Goal: Information Seeking & Learning: Understand process/instructions

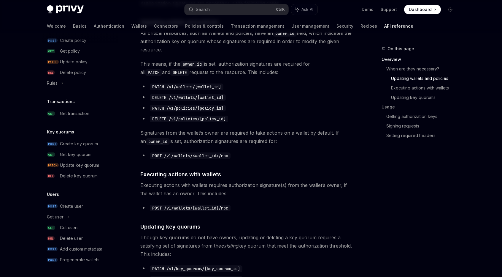
scroll to position [346, 0]
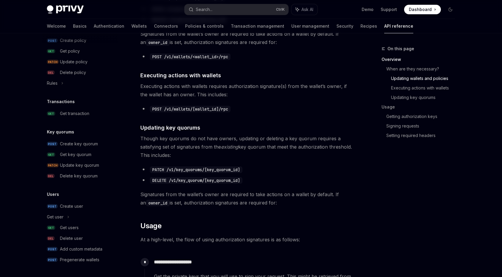
click at [410, 203] on div "On this page Overview When are they necessary? Updating wallets and policies Ex…" at bounding box center [415, 161] width 90 height 232
click at [268, 146] on span "Though key quorums do not have owners, updating or deleting a key quorum requir…" at bounding box center [247, 146] width 214 height 25
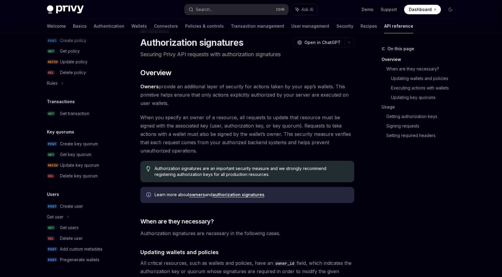
scroll to position [0, 0]
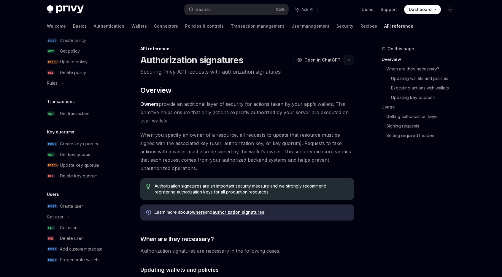
click at [351, 58] on button "button" at bounding box center [349, 60] width 10 height 10
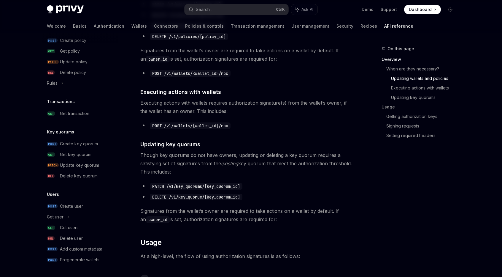
scroll to position [346, 0]
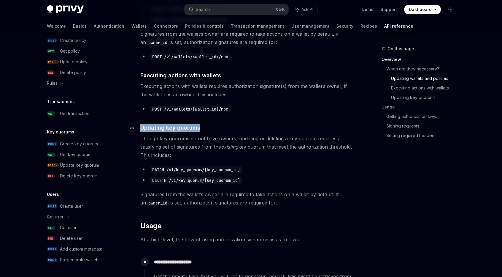
drag, startPoint x: 142, startPoint y: 128, endPoint x: 202, endPoint y: 126, distance: 60.6
click at [202, 126] on h4 "​ Updating key quorums" at bounding box center [247, 127] width 214 height 8
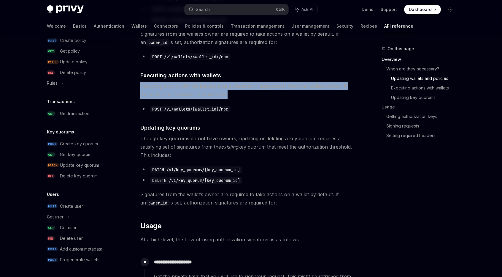
drag, startPoint x: 159, startPoint y: 86, endPoint x: 221, endPoint y: 96, distance: 62.6
click at [220, 96] on span "Executing actions with wallets requires authorization signature(s) from the wal…" at bounding box center [247, 90] width 214 height 17
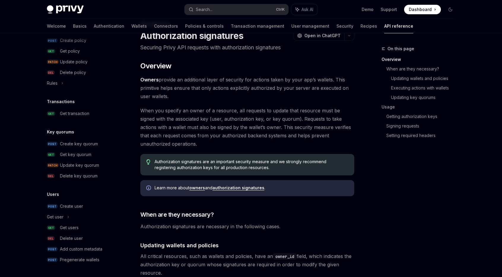
scroll to position [0, 0]
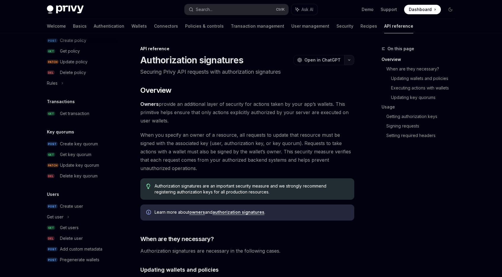
click at [350, 63] on button "button" at bounding box center [349, 60] width 10 height 10
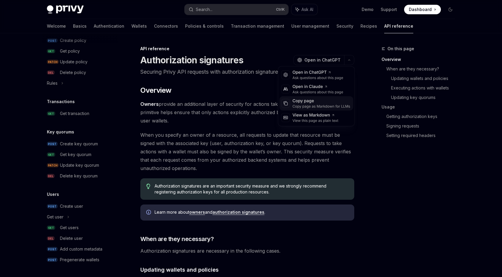
drag, startPoint x: 326, startPoint y: 106, endPoint x: 262, endPoint y: 53, distance: 82.8
click at [326, 106] on div "Copy page as Markdown for LLMs" at bounding box center [322, 106] width 58 height 5
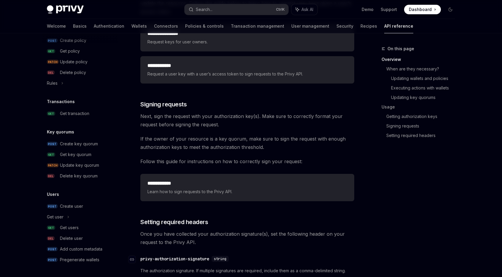
scroll to position [964, 0]
